Goal: Task Accomplishment & Management: Complete application form

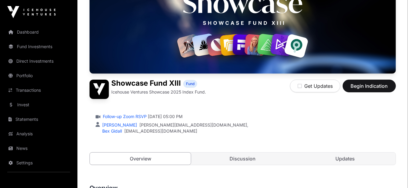
scroll to position [91, 0]
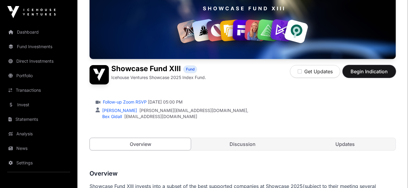
click at [372, 73] on span "Begin Indication" at bounding box center [369, 71] width 38 height 7
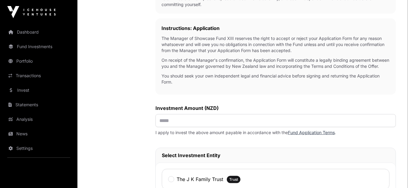
scroll to position [212, 0]
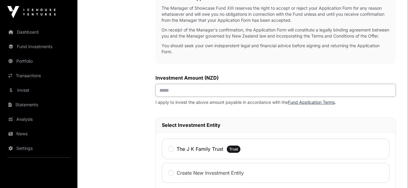
click at [166, 97] on input "text" at bounding box center [275, 90] width 240 height 13
type input "********"
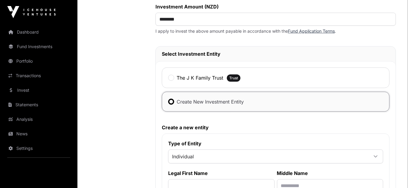
scroll to position [302, 0]
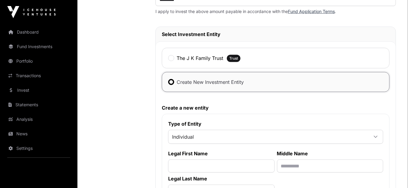
click at [377, 139] on icon at bounding box center [375, 137] width 4 height 4
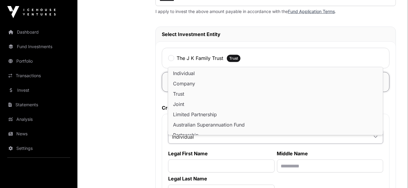
scroll to position [5, 0]
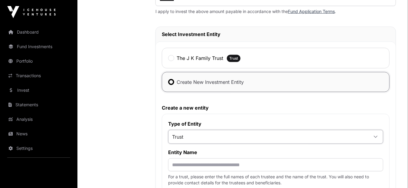
click at [181, 90] on span "Trust" at bounding box center [178, 89] width 11 height 5
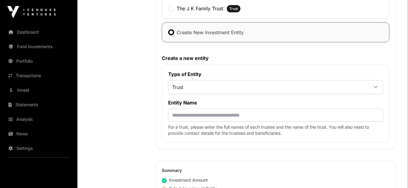
scroll to position [363, 0]
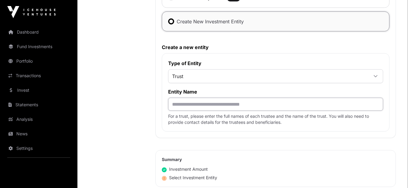
click at [179, 110] on input "text" at bounding box center [275, 104] width 215 height 13
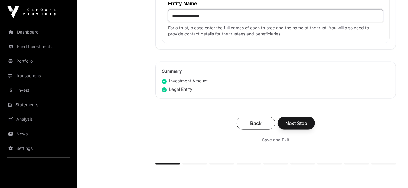
scroll to position [454, 0]
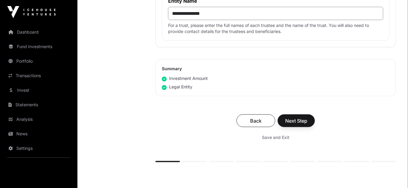
type input "**********"
click at [294, 124] on span "Next Step" at bounding box center [296, 120] width 22 height 7
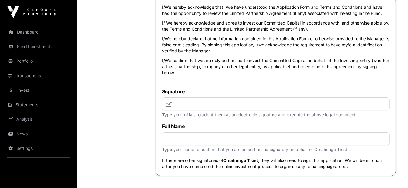
scroll to position [2725, 0]
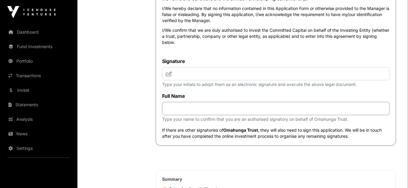
click at [195, 115] on input "text" at bounding box center [275, 108] width 227 height 13
type input "**********"
click at [173, 80] on input "text" at bounding box center [275, 73] width 227 height 13
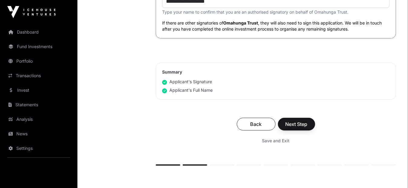
scroll to position [2846, 0]
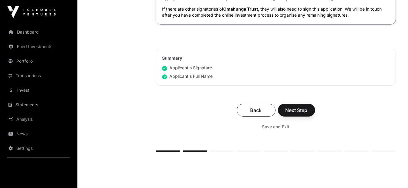
type input "**"
click at [304, 114] on span "Next Step" at bounding box center [296, 109] width 22 height 7
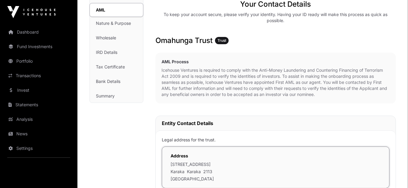
scroll to position [121, 0]
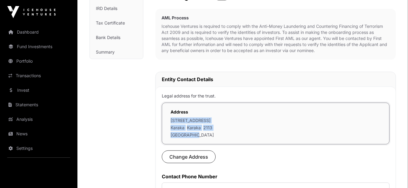
drag, startPoint x: 170, startPoint y: 120, endPoint x: 203, endPoint y: 138, distance: 37.2
click at [203, 138] on div "Address [STREET_ADDRESS]" at bounding box center [276, 124] width 228 height 42
click at [176, 157] on span "Change Address" at bounding box center [188, 156] width 39 height 7
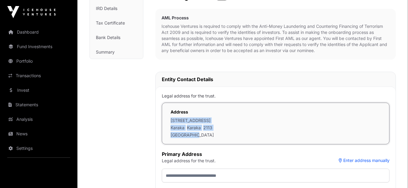
scroll to position [151, 0]
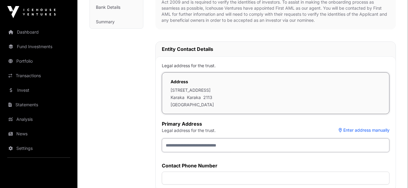
click at [174, 145] on input "text" at bounding box center [276, 145] width 228 height 14
type input "**********"
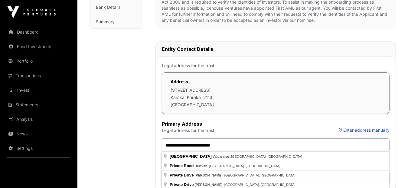
drag, startPoint x: 221, startPoint y: 144, endPoint x: 167, endPoint y: 149, distance: 54.7
click at [167, 149] on input "**********" at bounding box center [276, 145] width 228 height 14
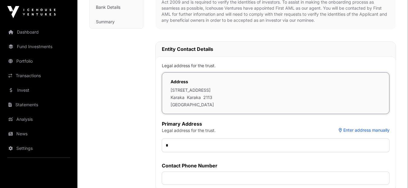
click at [348, 130] on button "Enter address manually" at bounding box center [364, 130] width 51 height 6
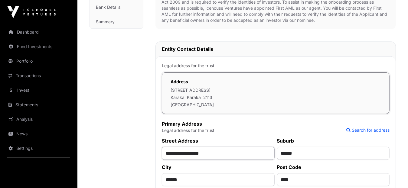
drag, startPoint x: 167, startPoint y: 155, endPoint x: 218, endPoint y: 154, distance: 51.1
click at [218, 154] on input "**********" at bounding box center [218, 153] width 113 height 13
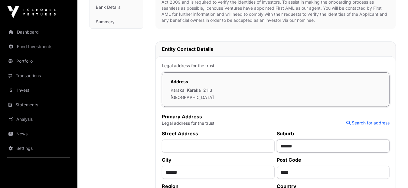
drag, startPoint x: 281, startPoint y: 146, endPoint x: 314, endPoint y: 145, distance: 33.3
click at [314, 145] on input "******" at bounding box center [333, 145] width 113 height 13
drag, startPoint x: 281, startPoint y: 173, endPoint x: 300, endPoint y: 173, distance: 18.8
click at [303, 173] on input "****" at bounding box center [333, 172] width 113 height 13
drag, startPoint x: 166, startPoint y: 175, endPoint x: 196, endPoint y: 175, distance: 29.3
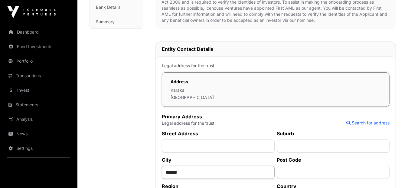
click at [196, 175] on input "******" at bounding box center [218, 172] width 113 height 13
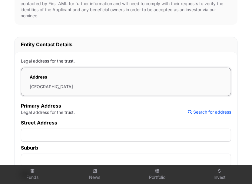
scroll to position [181, 0]
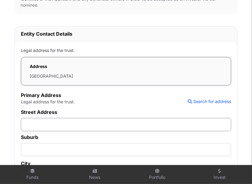
click at [69, 125] on input "text" at bounding box center [126, 124] width 210 height 13
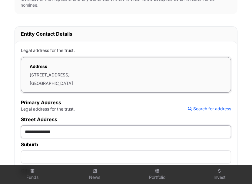
type input "**********"
click at [53, 154] on input "text" at bounding box center [126, 157] width 210 height 13
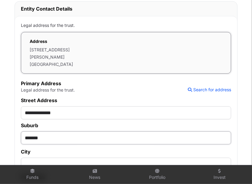
scroll to position [242, 0]
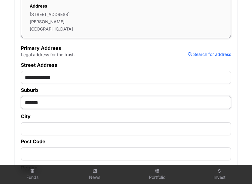
type input "*******"
click at [64, 130] on input "text" at bounding box center [126, 128] width 210 height 13
click at [102, 131] on input "********" at bounding box center [126, 128] width 210 height 13
type input "********"
click at [142, 153] on input "text" at bounding box center [126, 154] width 210 height 13
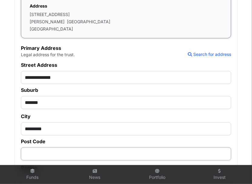
click at [61, 153] on input "text" at bounding box center [126, 154] width 210 height 13
type input "****"
click at [8, 124] on main "Showcase Fund XIII Investment Application Fund Wholesale AML Investment Fund Ap…" at bounding box center [126, 95] width 252 height 618
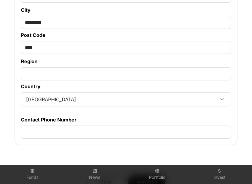
scroll to position [363, 0]
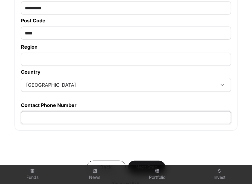
click at [51, 120] on input "text" at bounding box center [126, 117] width 210 height 13
type input "*********"
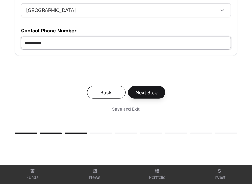
scroll to position [454, 0]
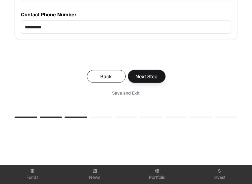
click at [147, 80] on span "Next Step" at bounding box center [146, 76] width 22 height 7
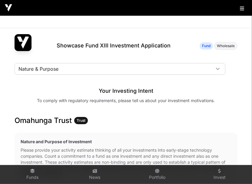
click at [219, 68] on icon at bounding box center [218, 69] width 4 height 2
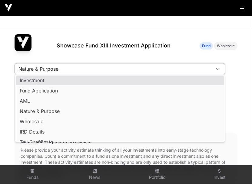
click at [38, 81] on span "Investment" at bounding box center [32, 80] width 24 height 5
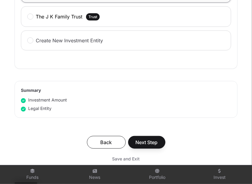
scroll to position [393, 0]
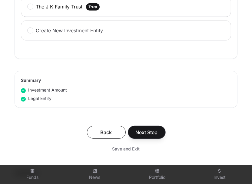
click at [158, 131] on button "Next Step" at bounding box center [146, 132] width 37 height 13
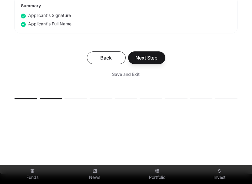
scroll to position [3115, 0]
click at [142, 61] on span "Next Step" at bounding box center [146, 57] width 22 height 7
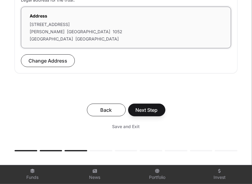
scroll to position [242, 0]
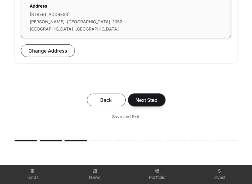
click at [154, 99] on span "Next Step" at bounding box center [146, 99] width 22 height 7
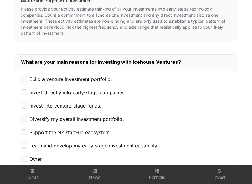
scroll to position [151, 0]
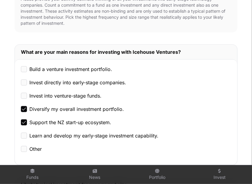
click at [27, 93] on div "Invest into venture-stage funds." at bounding box center [126, 95] width 210 height 7
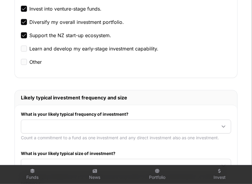
scroll to position [242, 0]
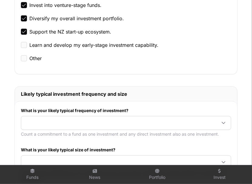
click at [224, 121] on icon at bounding box center [223, 123] width 4 height 4
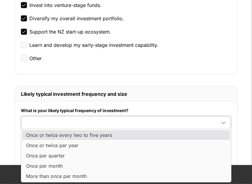
click at [88, 136] on span "Once or twice every two to five years" at bounding box center [69, 135] width 86 height 5
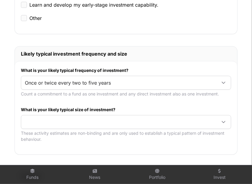
scroll to position [302, 0]
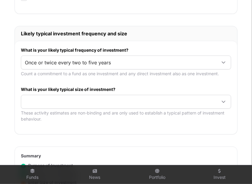
click at [223, 100] on icon at bounding box center [223, 102] width 4 height 4
click at [45, 134] on span "$100,000 or more per investment" at bounding box center [64, 134] width 77 height 5
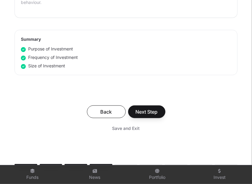
scroll to position [423, 0]
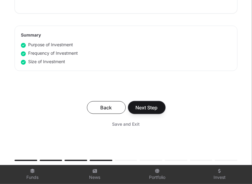
click at [145, 104] on span "Next Step" at bounding box center [146, 107] width 22 height 7
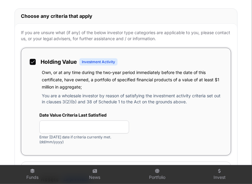
scroll to position [363, 0]
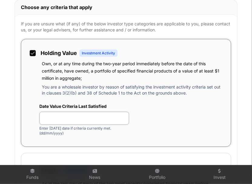
click at [69, 117] on input "text" at bounding box center [84, 118] width 90 height 13
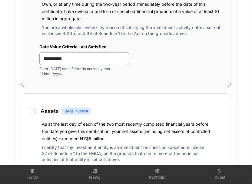
scroll to position [423, 0]
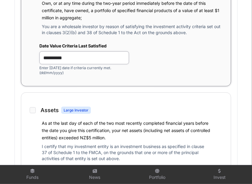
type input "**********"
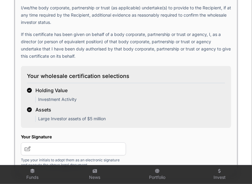
scroll to position [1149, 0]
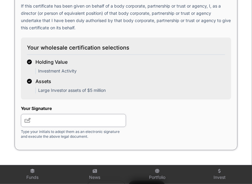
click at [50, 122] on input "text" at bounding box center [73, 120] width 105 height 13
type input "**"
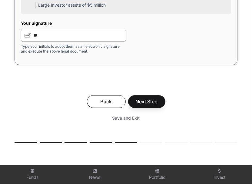
scroll to position [1240, 0]
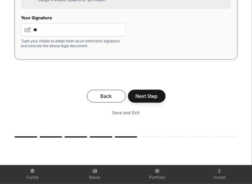
click at [144, 95] on span "Next Step" at bounding box center [146, 96] width 22 height 7
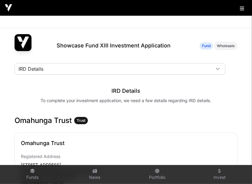
click at [217, 68] on icon at bounding box center [217, 69] width 4 height 4
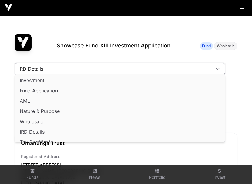
click at [217, 68] on icon at bounding box center [217, 69] width 4 height 4
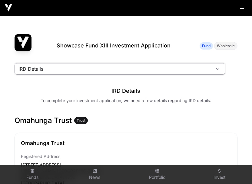
click at [217, 68] on icon at bounding box center [217, 69] width 4 height 4
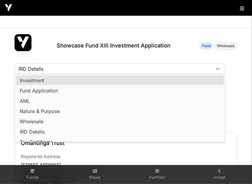
click at [40, 80] on span "Investment" at bounding box center [32, 80] width 24 height 5
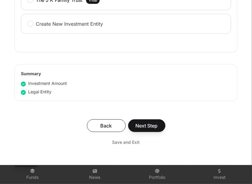
scroll to position [423, 0]
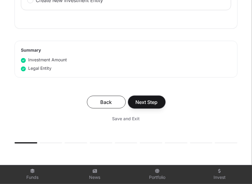
click at [145, 101] on span "Next Step" at bounding box center [146, 102] width 22 height 7
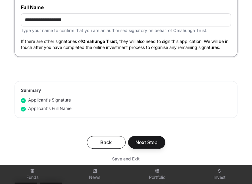
scroll to position [3085, 0]
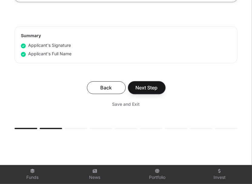
click at [151, 91] on span "Next Step" at bounding box center [146, 87] width 22 height 7
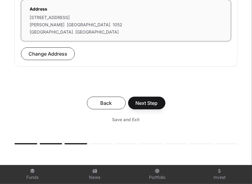
scroll to position [242, 0]
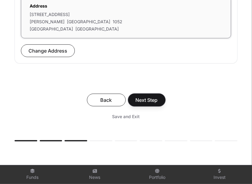
click at [156, 100] on span "Next Step" at bounding box center [146, 99] width 22 height 7
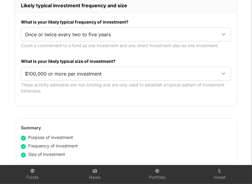
scroll to position [393, 0]
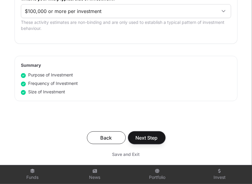
click at [155, 135] on span "Next Step" at bounding box center [146, 137] width 22 height 7
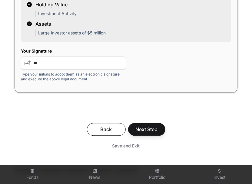
scroll to position [1210, 0]
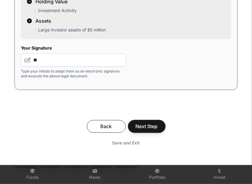
click at [154, 124] on span "Next Step" at bounding box center [146, 126] width 22 height 7
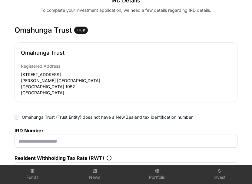
scroll to position [91, 0]
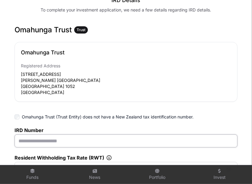
click at [99, 141] on input "text" at bounding box center [126, 141] width 223 height 13
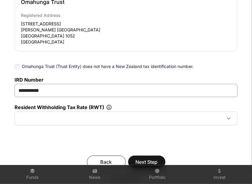
scroll to position [151, 0]
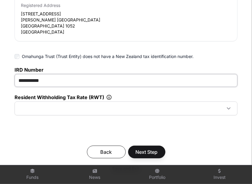
type input "**********"
click at [228, 108] on icon at bounding box center [228, 108] width 4 height 4
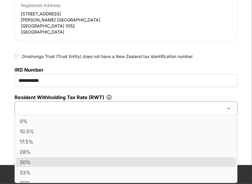
scroll to position [6, 0]
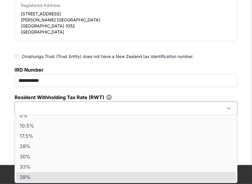
click at [35, 177] on li "39%" at bounding box center [126, 177] width 220 height 10
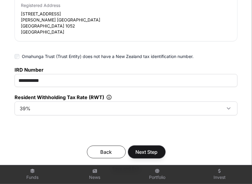
click at [148, 154] on span "Next Step" at bounding box center [146, 151] width 22 height 7
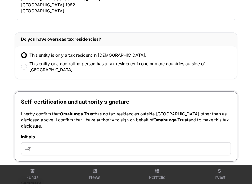
scroll to position [363, 0]
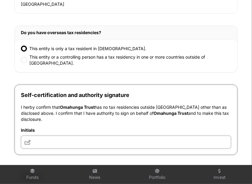
click at [58, 140] on input "text" at bounding box center [126, 142] width 210 height 13
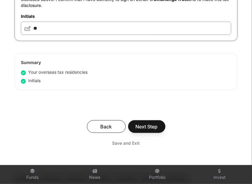
scroll to position [484, 0]
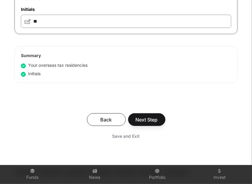
type input "**"
click at [151, 118] on span "Next Step" at bounding box center [146, 119] width 22 height 7
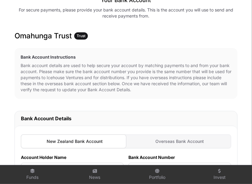
scroll to position [121, 0]
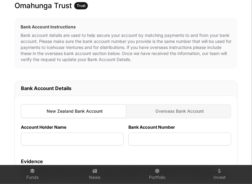
click at [71, 111] on div at bounding box center [73, 111] width 105 height 14
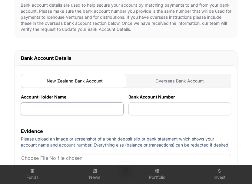
click at [64, 111] on input "text" at bounding box center [72, 109] width 103 height 13
type input "**********"
click at [162, 110] on input "text" at bounding box center [179, 109] width 103 height 13
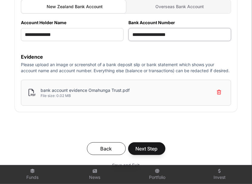
scroll to position [242, 0]
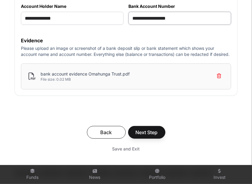
click at [185, 17] on input "**********" at bounding box center [179, 18] width 103 height 13
type input "**********"
click at [156, 131] on span "Next Step" at bounding box center [146, 132] width 22 height 7
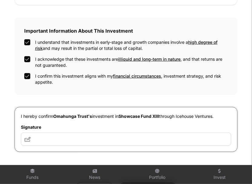
scroll to position [212, 0]
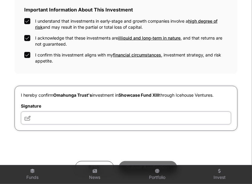
click at [41, 116] on input "text" at bounding box center [126, 118] width 210 height 13
type input "**"
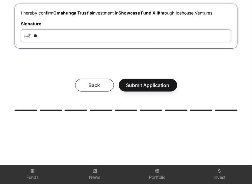
scroll to position [302, 0]
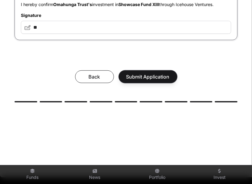
click at [148, 75] on span "Submit Application" at bounding box center [147, 76] width 43 height 7
